Goal: Navigation & Orientation: Go to known website

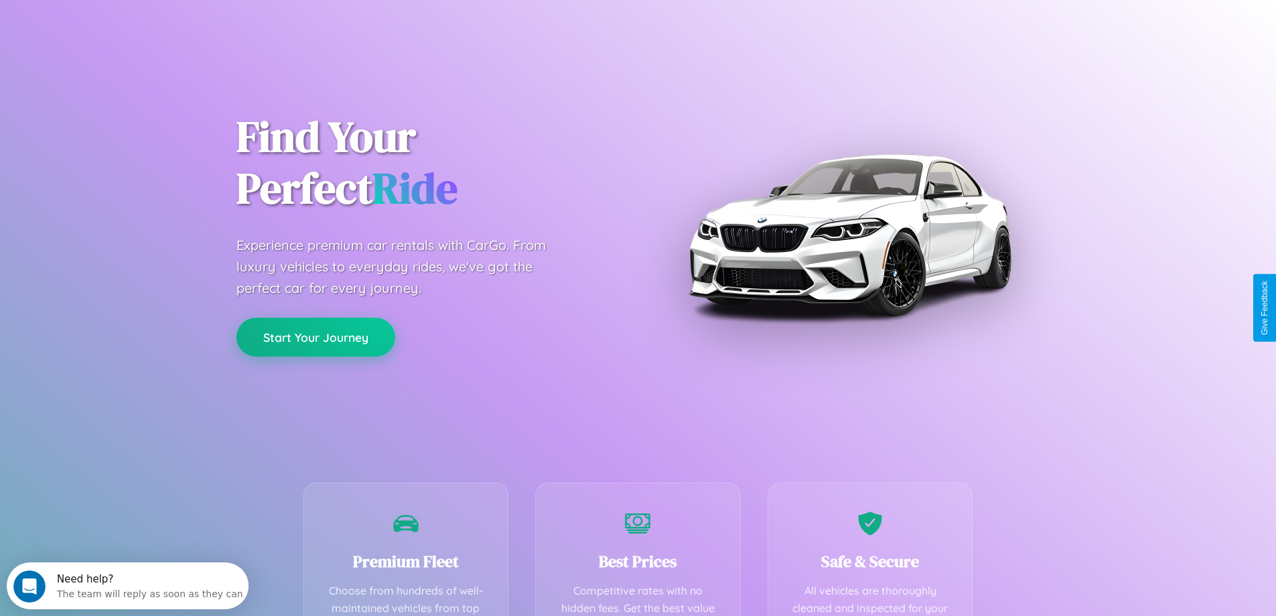
click at [316, 337] on button "Start Your Journey" at bounding box center [315, 337] width 159 height 39
click at [316, 336] on button "Start Your Journey" at bounding box center [315, 337] width 159 height 39
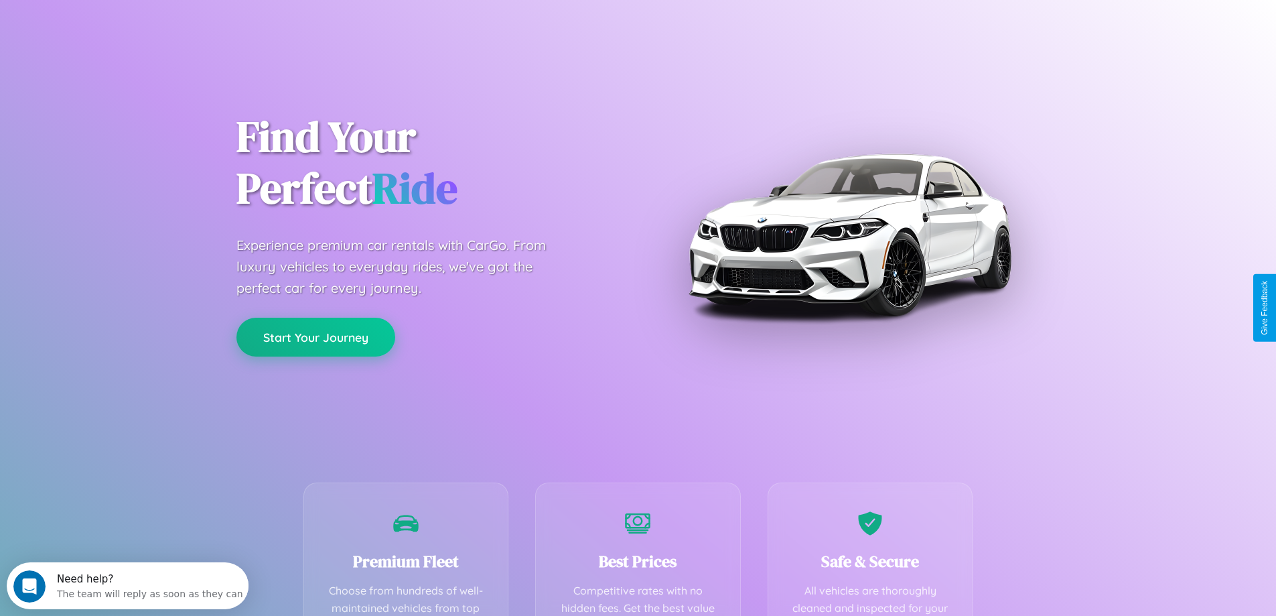
click at [316, 336] on button "Start Your Journey" at bounding box center [315, 337] width 159 height 39
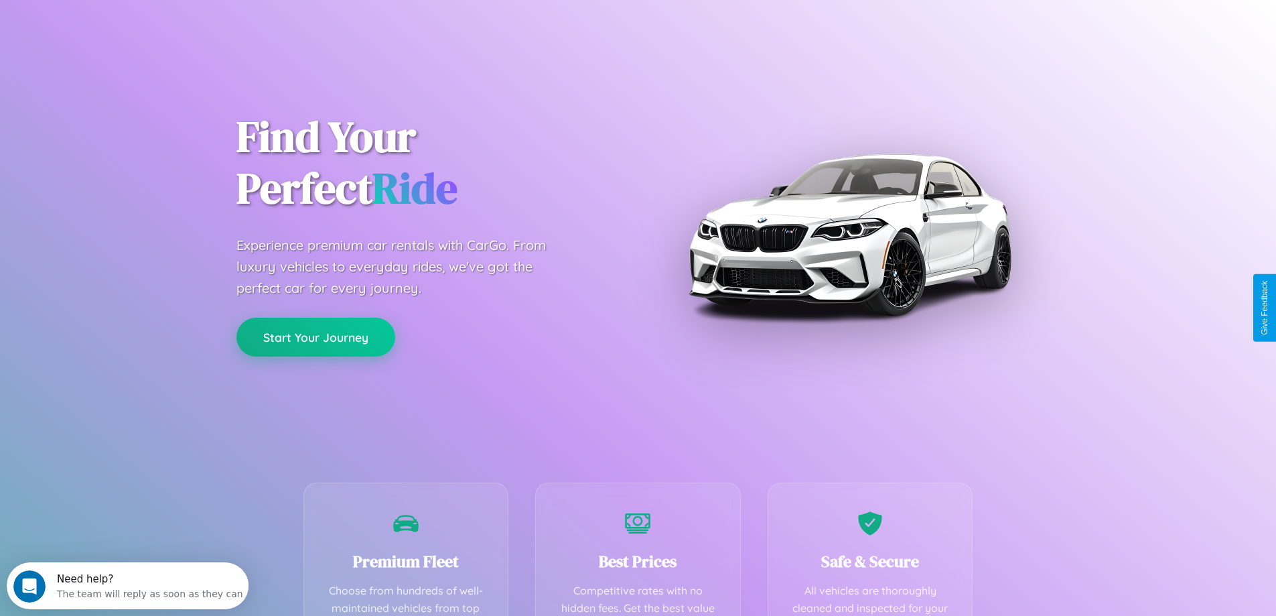
click at [316, 336] on button "Start Your Journey" at bounding box center [315, 337] width 159 height 39
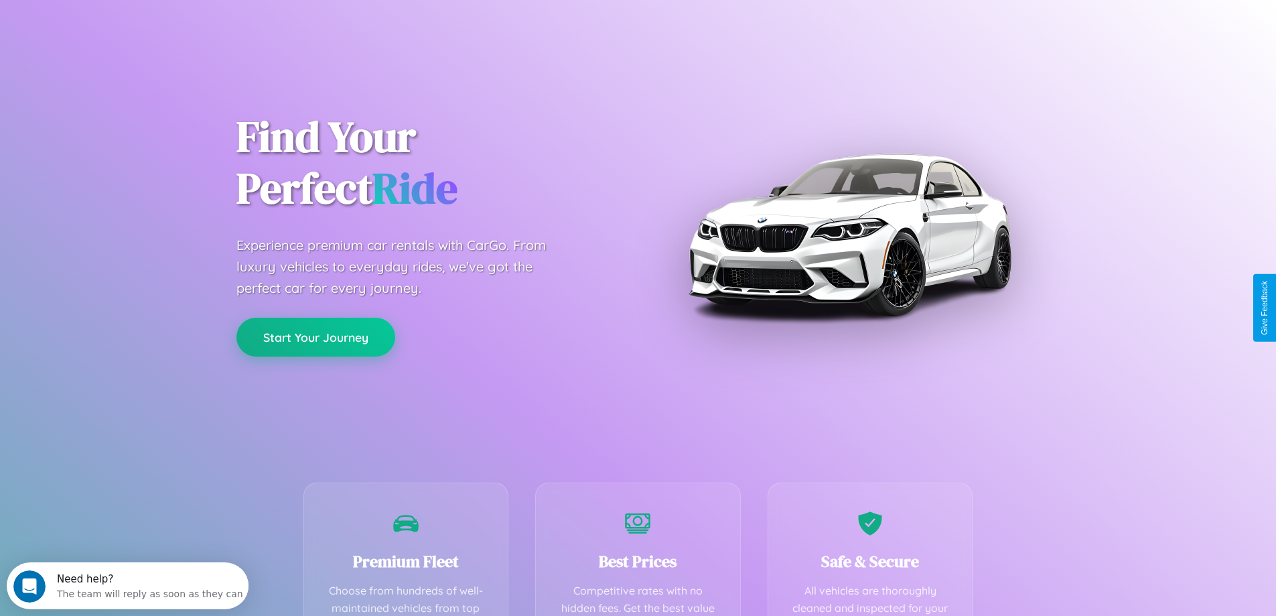
click at [316, 336] on button "Start Your Journey" at bounding box center [315, 337] width 159 height 39
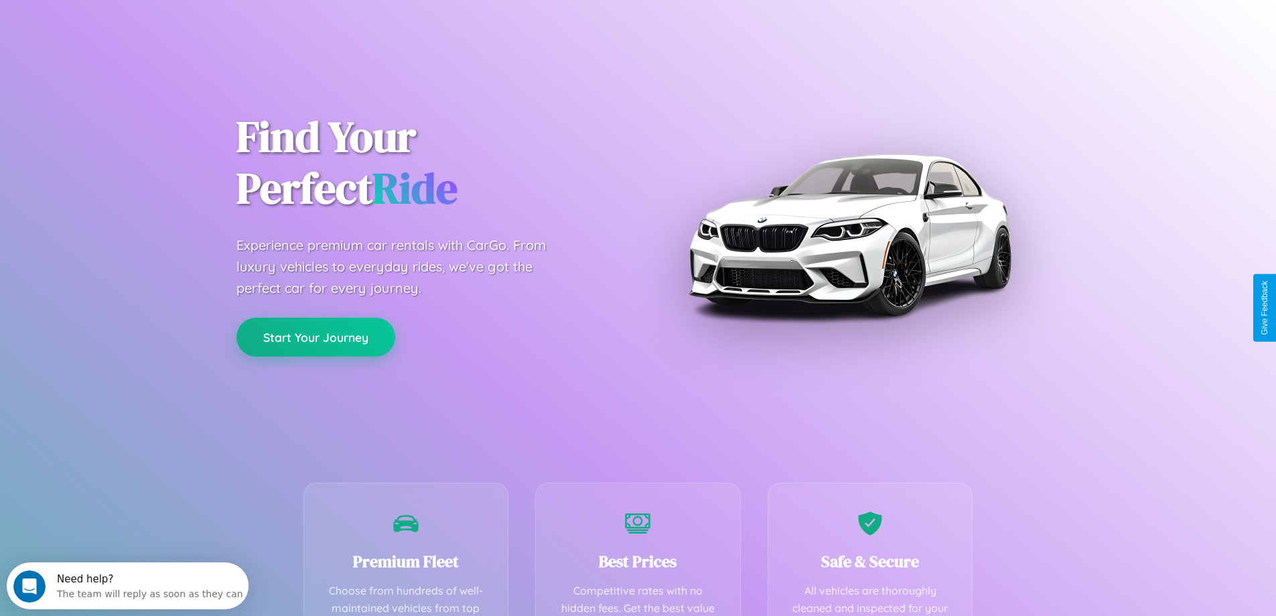
click at [316, 336] on button "Start Your Journey" at bounding box center [315, 337] width 159 height 39
